Goal: Information Seeking & Learning: Find specific fact

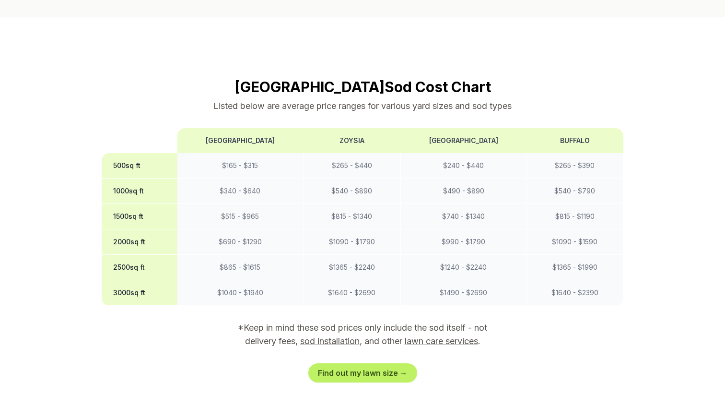
scroll to position [762, 0]
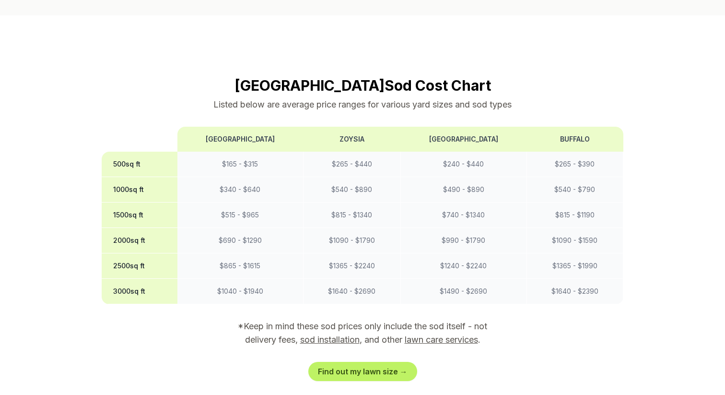
click at [282, 320] on p "*Keep in mind these sod prices only include the sod itself - not delivery fees,…" at bounding box center [363, 333] width 276 height 27
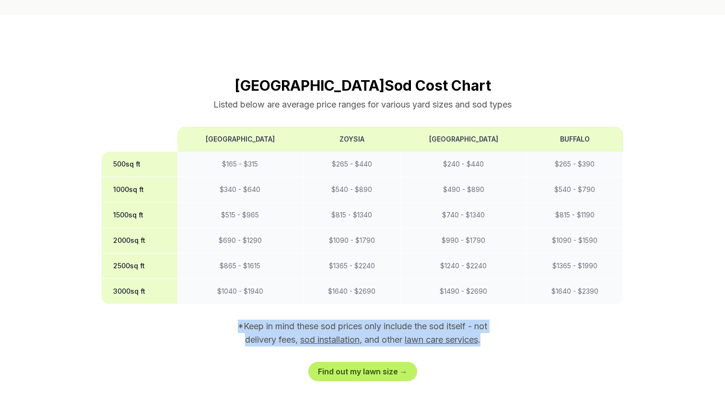
click at [292, 320] on p "*Keep in mind these sod prices only include the sod itself - not delivery fees,…" at bounding box center [363, 333] width 276 height 27
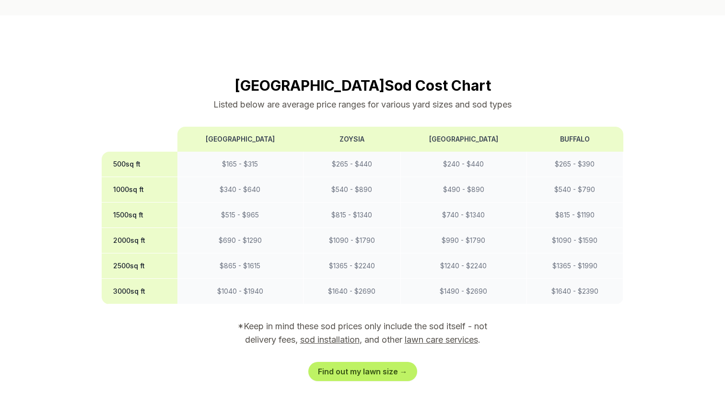
click at [292, 320] on p "*Keep in mind these sod prices only include the sod itself - not delivery fees,…" at bounding box center [363, 333] width 276 height 27
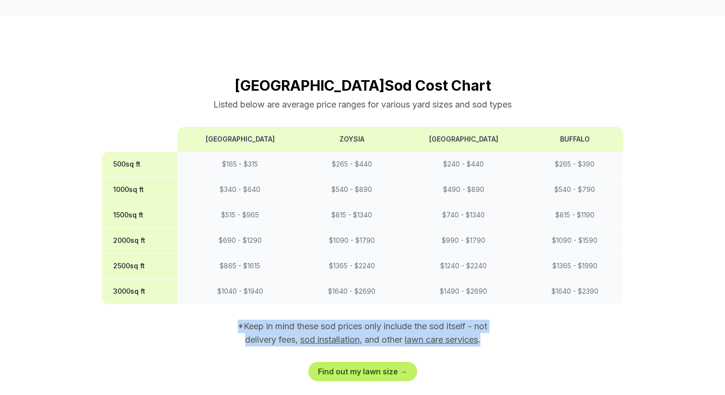
click at [249, 320] on p "*Keep in mind these sod prices only include the sod itself - not delivery fees,…" at bounding box center [363, 333] width 276 height 27
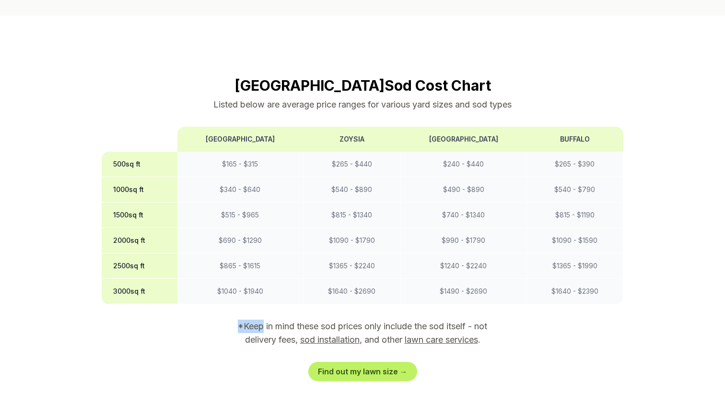
drag, startPoint x: 249, startPoint y: 292, endPoint x: 357, endPoint y: 284, distance: 108.7
click at [357, 284] on section "Atlanta Sod Cost Chart Listed below are average price ranges for various yard s…" at bounding box center [363, 229] width 522 height 304
click at [356, 285] on section "Atlanta Sod Cost Chart Listed below are average price ranges for various yard s…" at bounding box center [363, 229] width 522 height 304
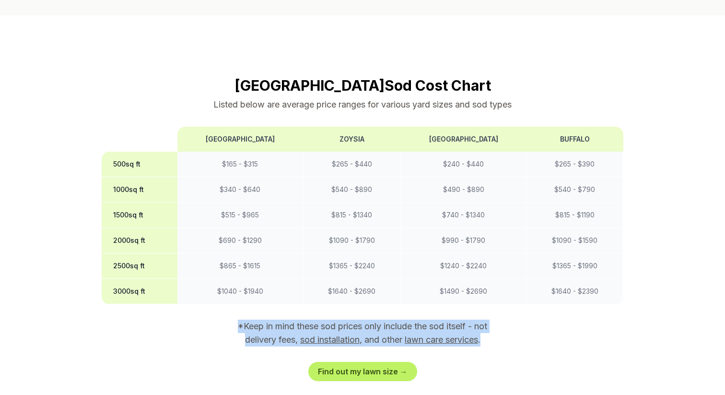
click at [356, 285] on section "Atlanta Sod Cost Chart Listed below are average price ranges for various yard s…" at bounding box center [363, 229] width 522 height 304
click at [352, 285] on section "Atlanta Sod Cost Chart Listed below are average price ranges for various yard s…" at bounding box center [363, 229] width 522 height 304
